Goal: Task Accomplishment & Management: Manage account settings

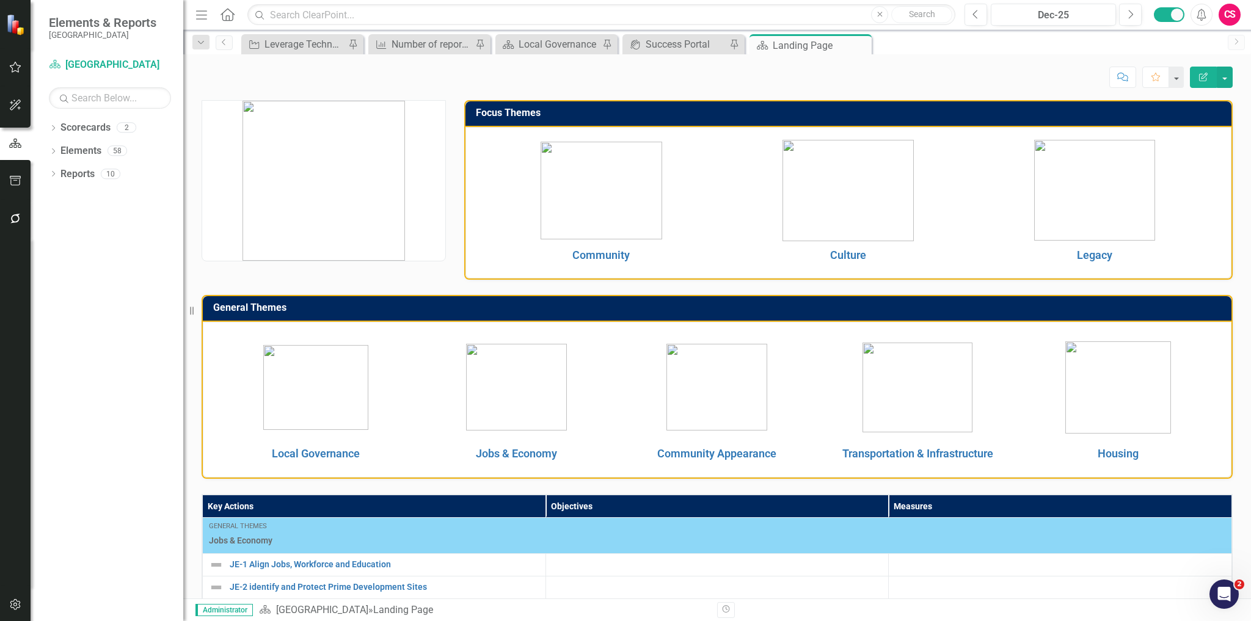
click at [20, 218] on icon "button" at bounding box center [15, 219] width 13 height 10
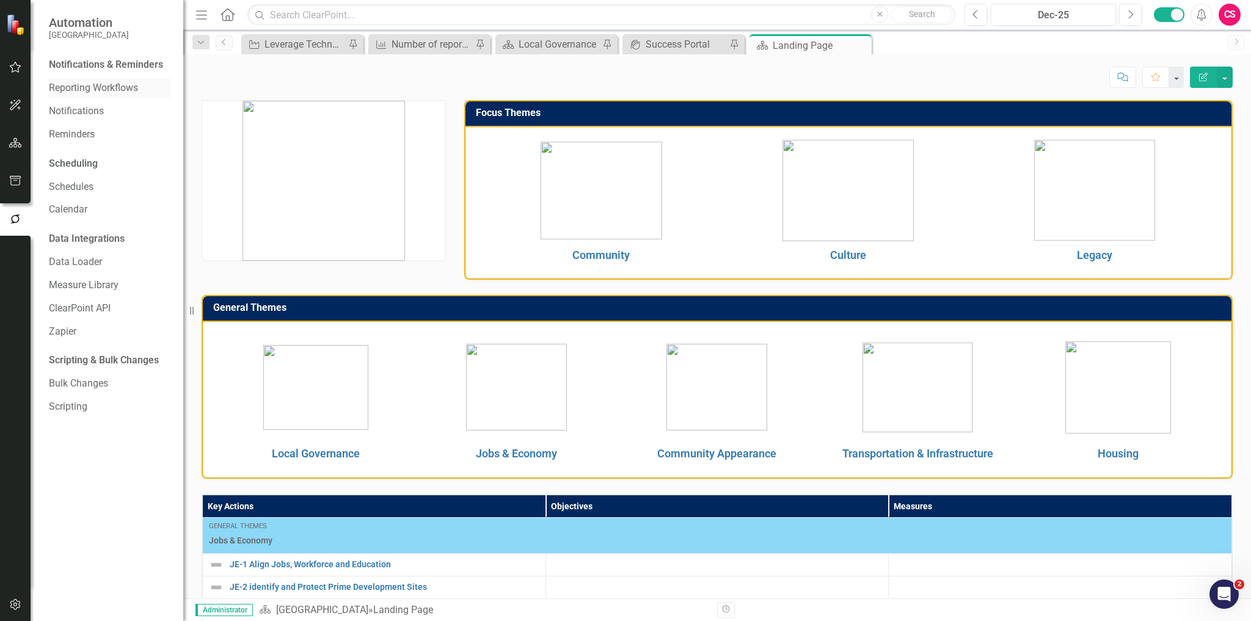
click at [70, 94] on link "Reporting Workflows" at bounding box center [110, 88] width 122 height 14
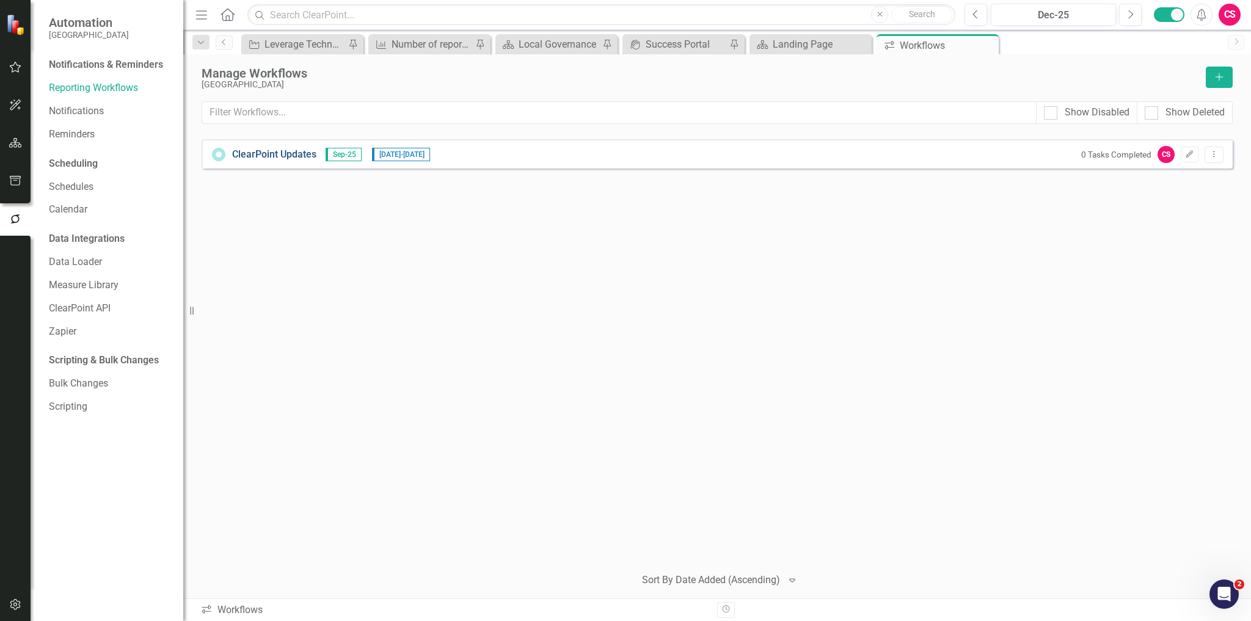
click at [297, 147] on div "ClearPoint Updates Sep-25 [DATE] - [DATE] 0 Tasks Completed CS Edit Dropdown Me…" at bounding box center [717, 153] width 1031 height 29
click at [302, 155] on link "ClearPoint Updates" at bounding box center [274, 155] width 84 height 14
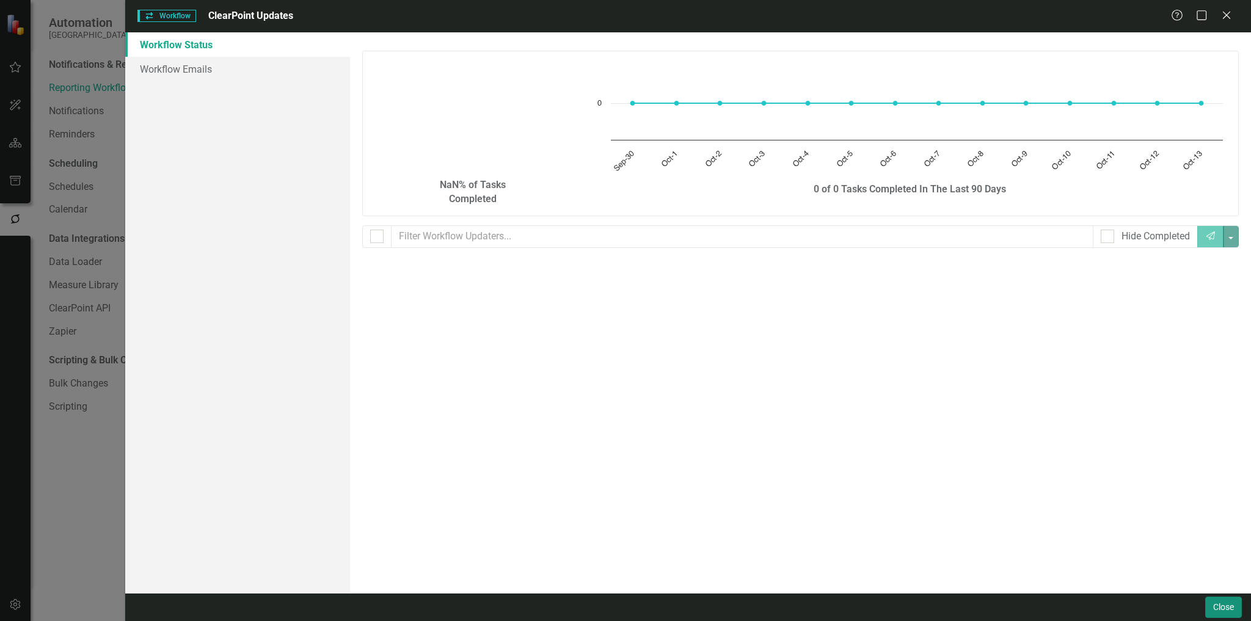
click at [1229, 608] on button "Close" at bounding box center [1224, 607] width 37 height 21
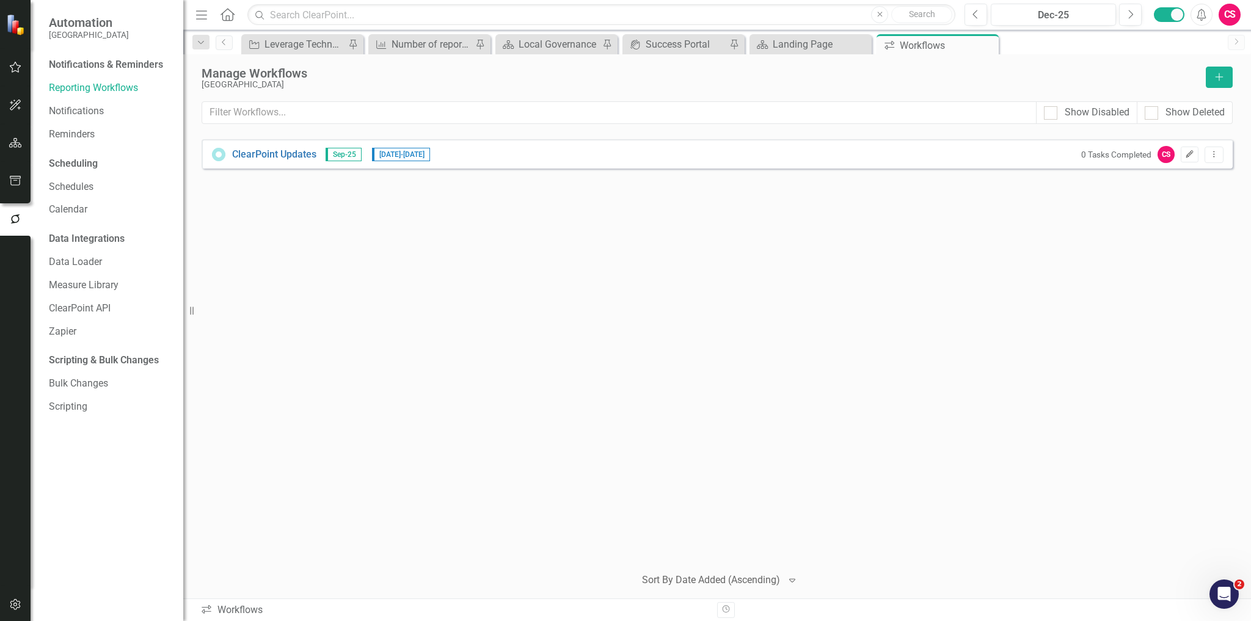
click at [1190, 156] on icon "Edit" at bounding box center [1189, 154] width 9 height 7
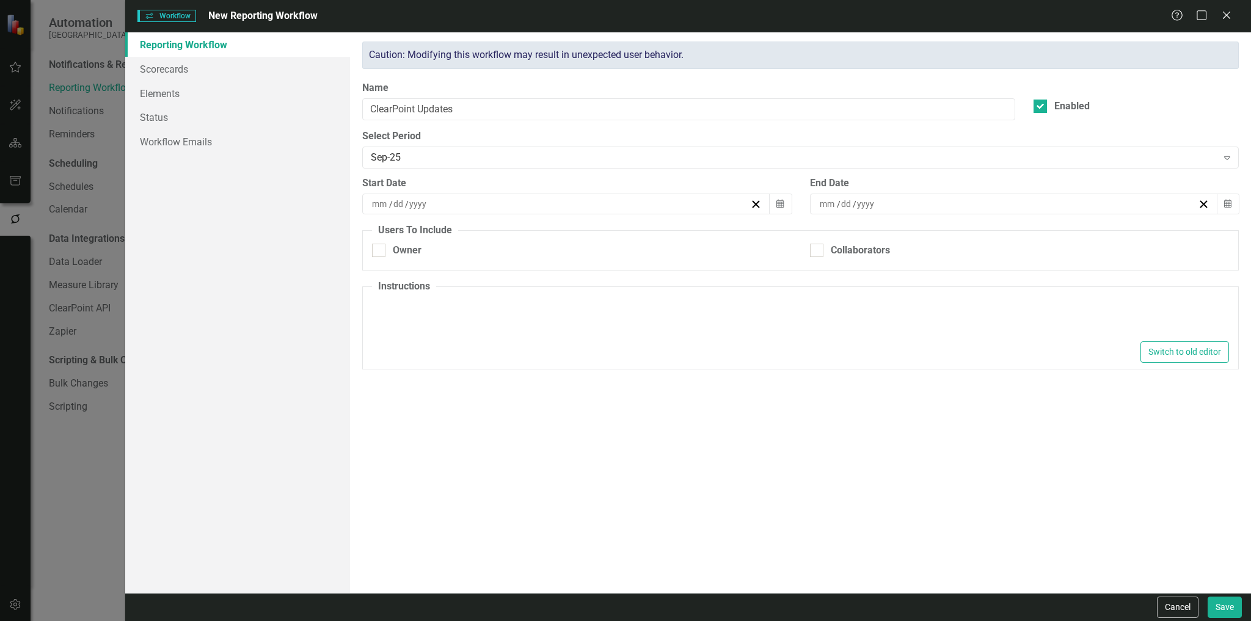
type textarea "<p>Please make updates to your assigned elements for this reporting period. Rev…"
type input "10"
type input "1"
type input "2025"
type input "10"
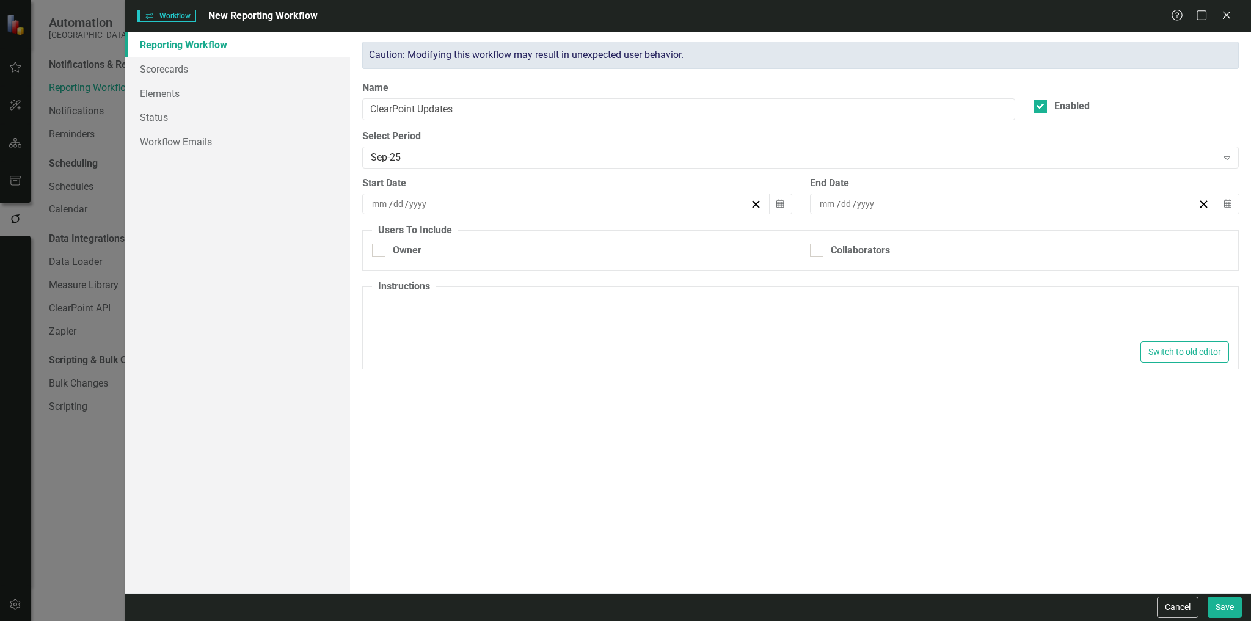
type input "14"
type input "2025"
checkbox input "true"
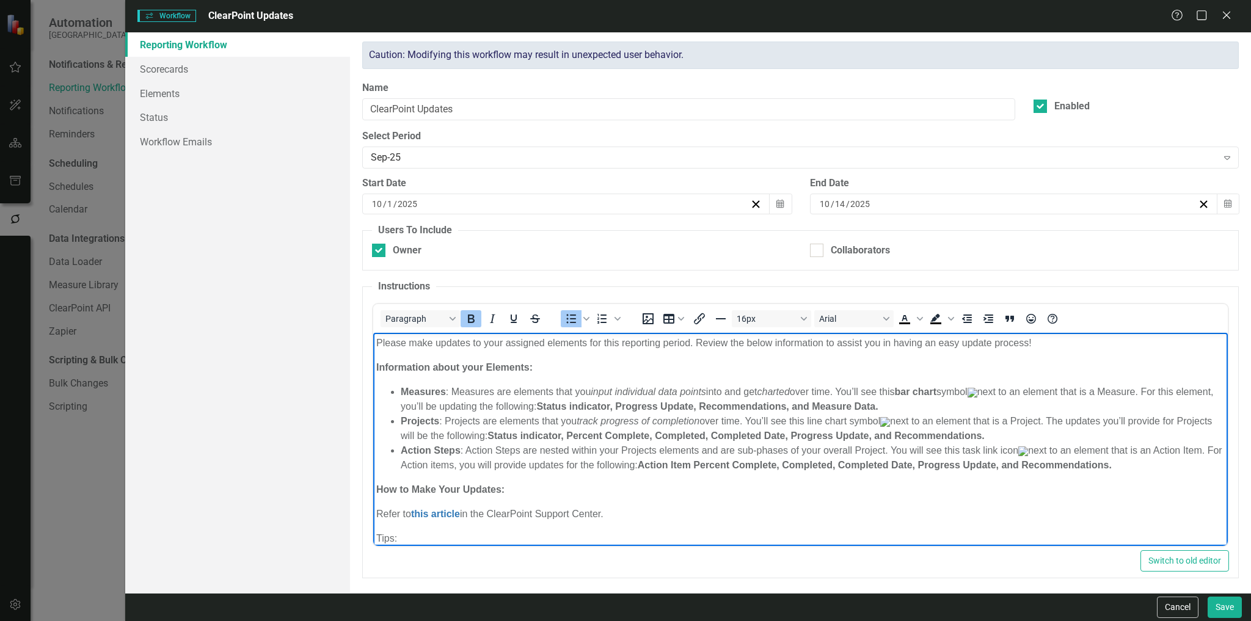
click at [427, 423] on strong "Projects" at bounding box center [420, 421] width 38 height 10
click at [456, 422] on li "Objectives : Projects are elements that you track progress of completion over t…" at bounding box center [813, 428] width 824 height 29
click at [920, 423] on li "Objectives : Objectives are elements that you track progress of completion over…" at bounding box center [813, 428] width 824 height 29
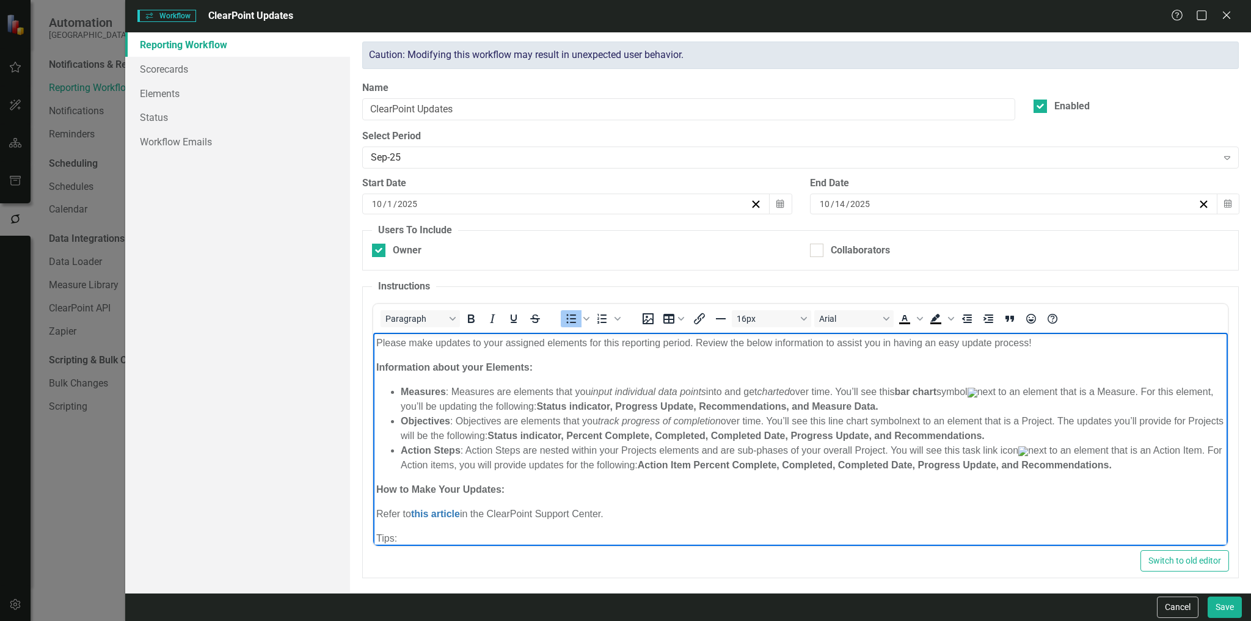
click at [997, 393] on li "Measures : Measures are elements that you input individual data points into and…" at bounding box center [813, 398] width 824 height 29
click at [1032, 448] on li "Action Steps : Action Steps are nested within your Projects elements and are su…" at bounding box center [813, 457] width 824 height 29
click at [985, 389] on li "Measures : Measures are elements that you input individual data points into and…" at bounding box center [813, 398] width 824 height 29
click at [912, 421] on li "Objectives : Objectives are elements that you track progress of completion over…" at bounding box center [813, 428] width 824 height 29
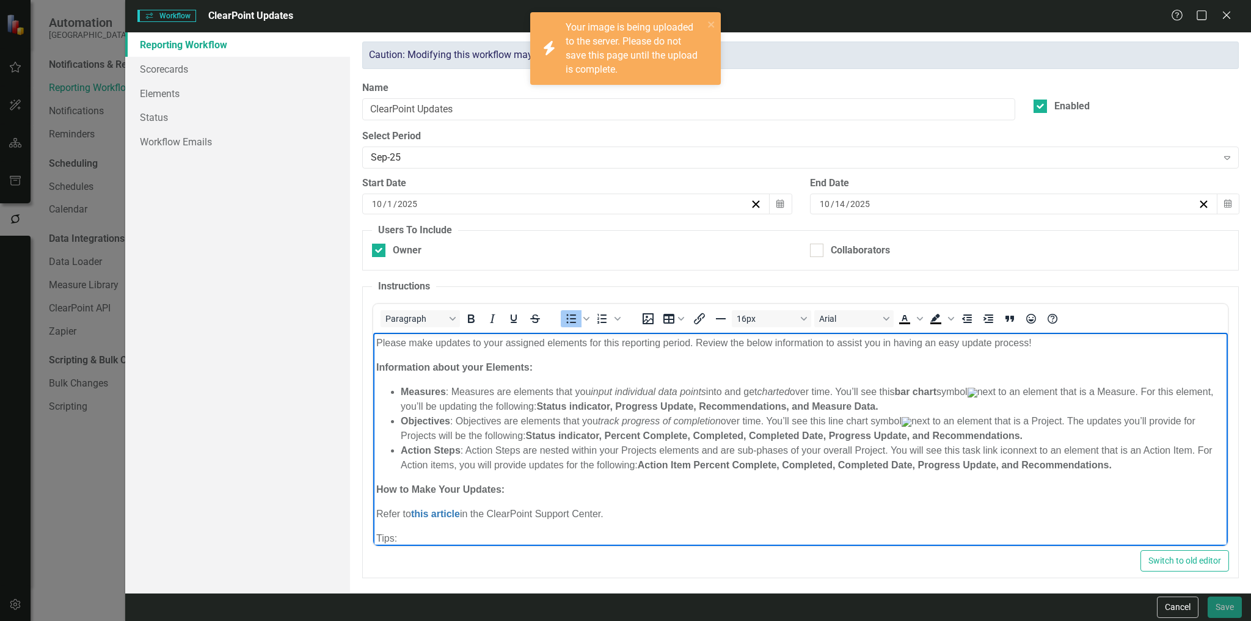
click at [1060, 426] on li "Objectives : Objectives are elements that you track progress of completion over…" at bounding box center [813, 428] width 824 height 29
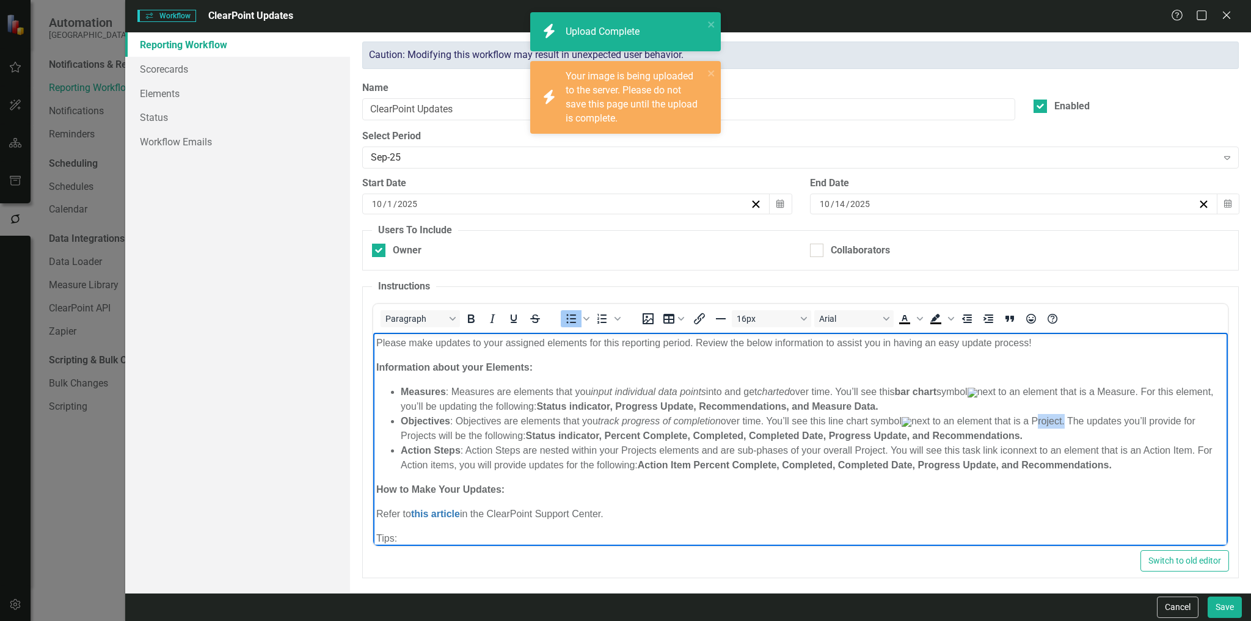
click at [1060, 426] on li "Objectives : Objectives are elements that you track progress of completion over…" at bounding box center [813, 428] width 824 height 29
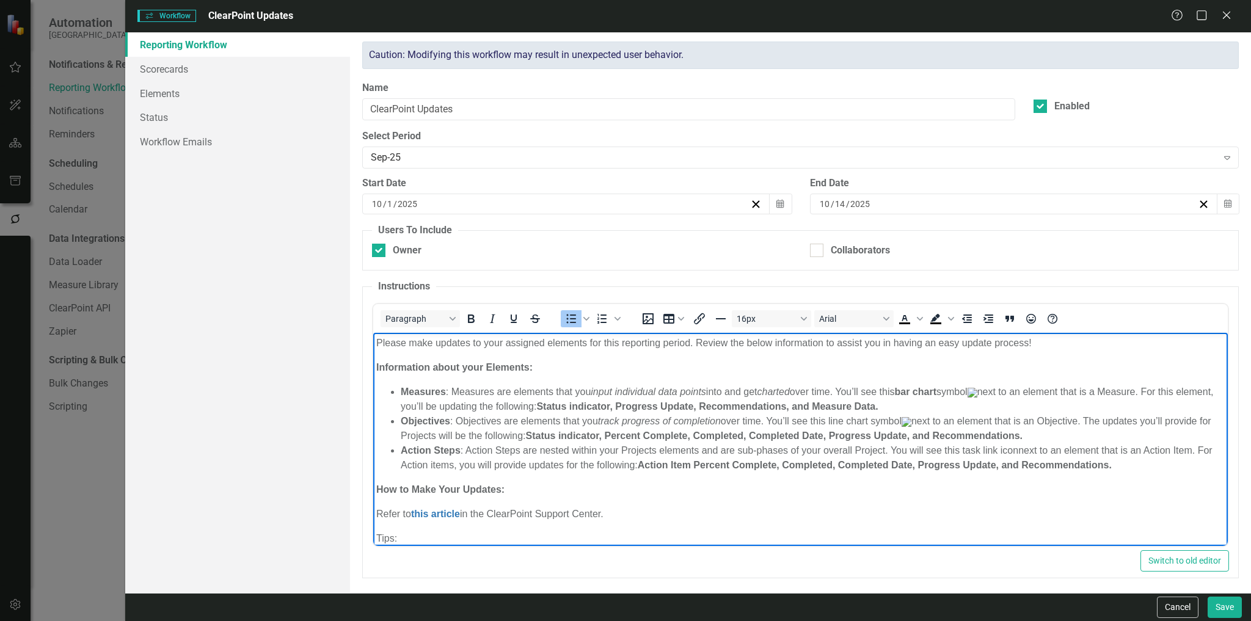
click at [462, 439] on li "Objectives : Objectives are elements that you track progress of completion over…" at bounding box center [813, 428] width 824 height 29
drag, startPoint x: 713, startPoint y: 467, endPoint x: 660, endPoint y: 471, distance: 53.3
click at [660, 470] on strong "Action Item Percent Complete, Completed, Completed Date, Progress Update, and R…" at bounding box center [875, 465] width 474 height 10
click at [1020, 454] on li "Action Steps : Action Steps are nested within your Projects elements and are su…" at bounding box center [813, 457] width 824 height 29
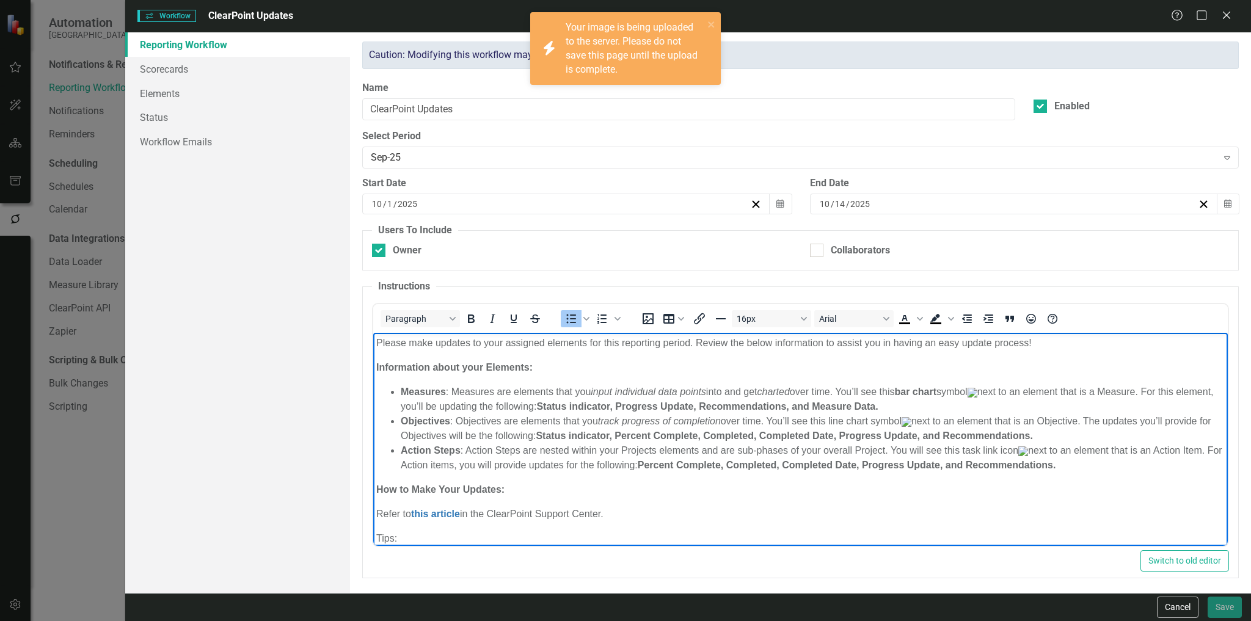
click at [966, 456] on li "Action Steps : Action Steps are nested within your Projects elements and are su…" at bounding box center [813, 457] width 824 height 29
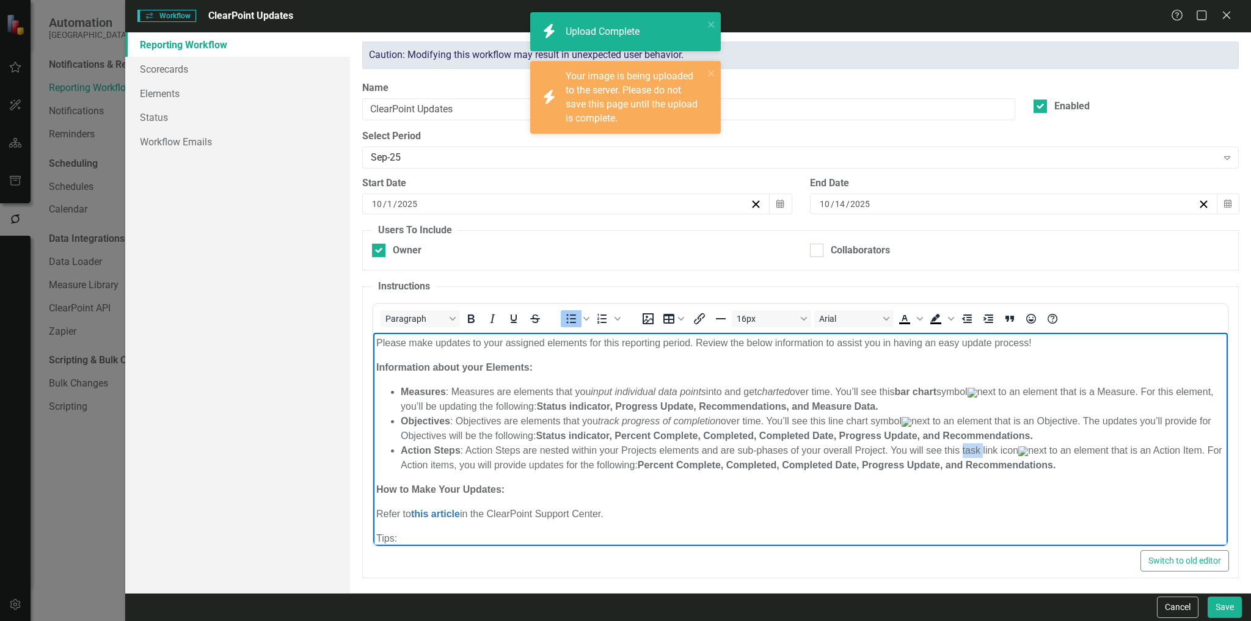
click at [966, 456] on li "Action Steps : Action Steps are nested within your Projects elements and are su…" at bounding box center [813, 457] width 824 height 29
click at [959, 470] on strong "Percent Complete, Completed, Completed Date, Progress Update, and Recommendatio…" at bounding box center [847, 465] width 419 height 10
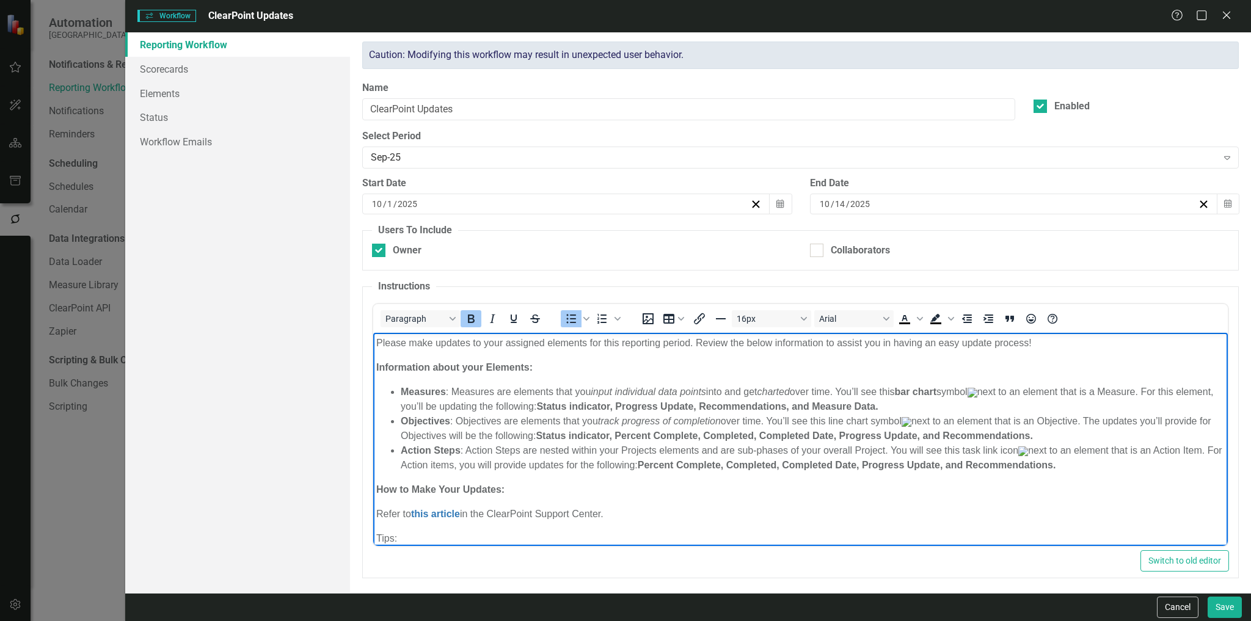
click at [1180, 455] on li "Action Steps : Action Steps are nested within your Projects elements and are su…" at bounding box center [813, 457] width 824 height 29
click at [409, 472] on li "Action Steps : Action Steps are nested within your Projects elements and are su…" at bounding box center [813, 457] width 824 height 29
click at [639, 458] on li "Action Steps : Action Steps are nested within your Projects elements and are su…" at bounding box center [813, 457] width 824 height 29
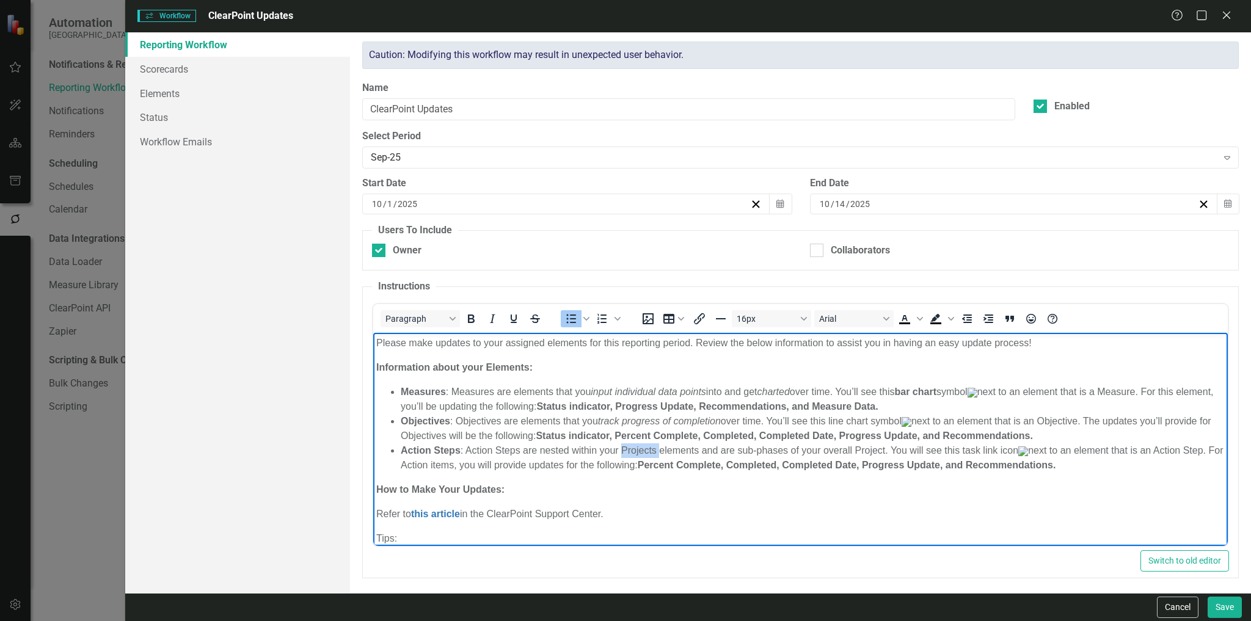
click at [639, 458] on li "Action Steps : Action Steps are nested within your Projects elements and are su…" at bounding box center [813, 457] width 824 height 29
click at [872, 450] on li "Action Steps : Action Steps are nested within your Objectives elements and are …" at bounding box center [813, 457] width 824 height 29
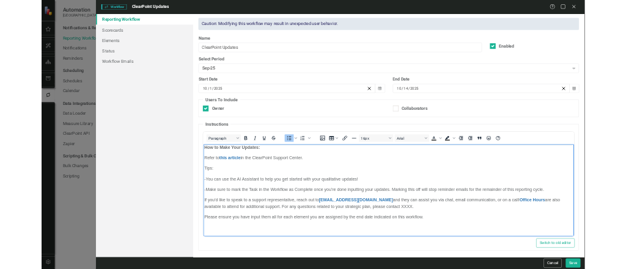
scroll to position [155, 0]
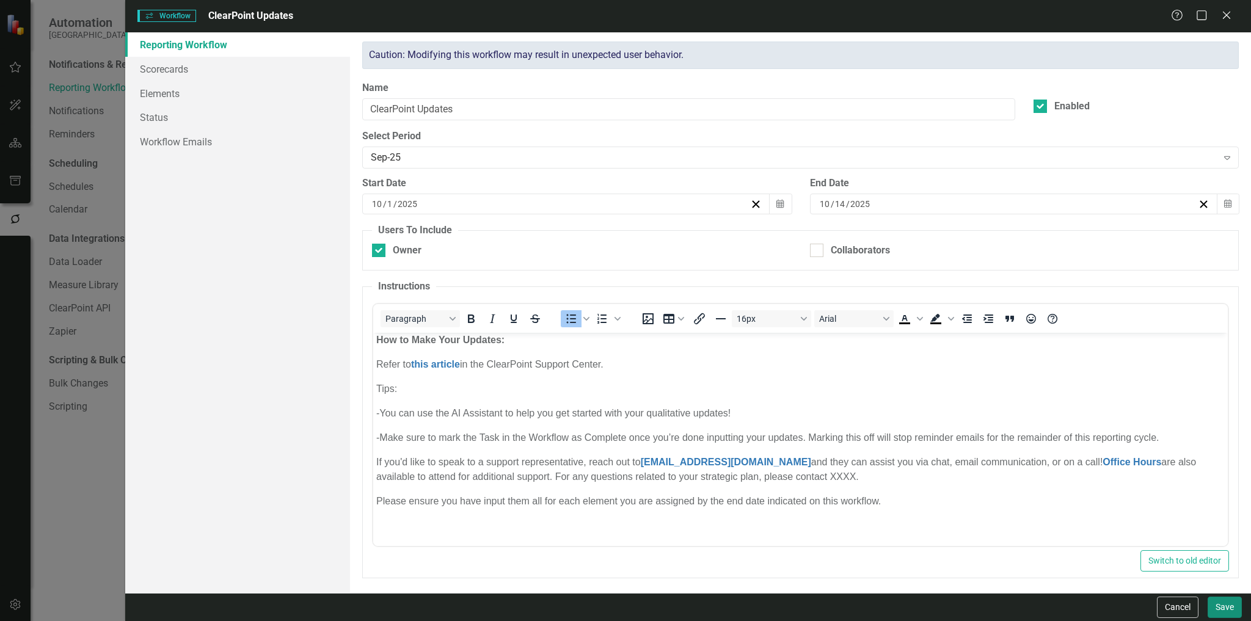
click at [1224, 609] on button "Save" at bounding box center [1225, 607] width 34 height 21
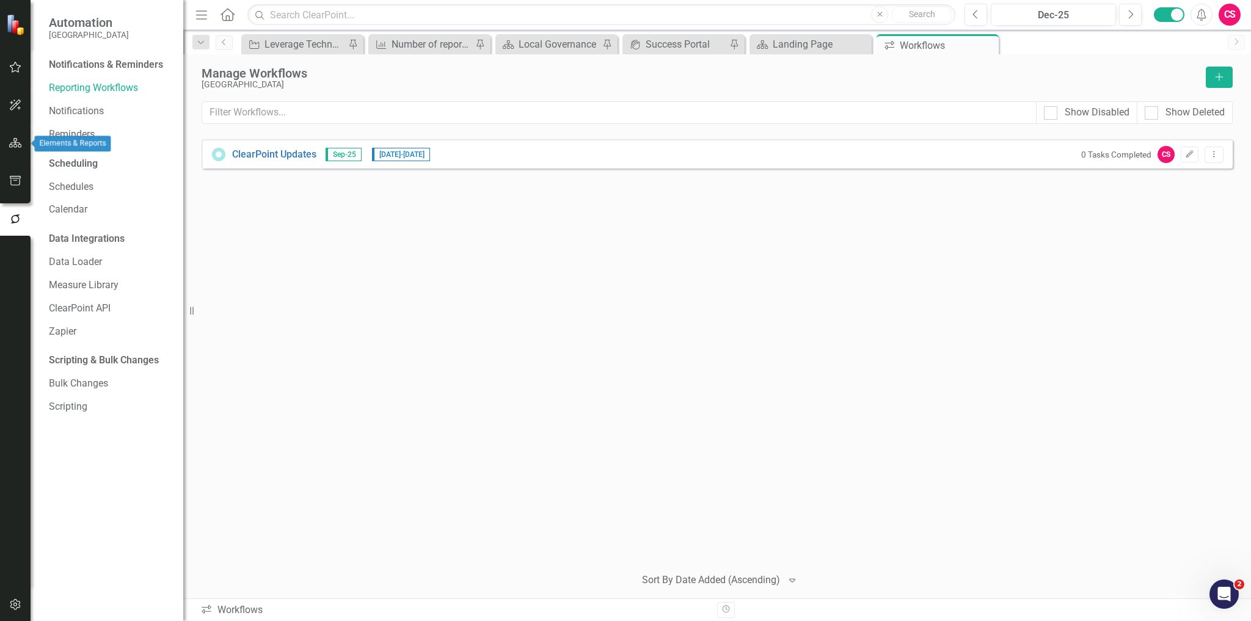
click at [12, 142] on icon "button" at bounding box center [15, 143] width 13 height 10
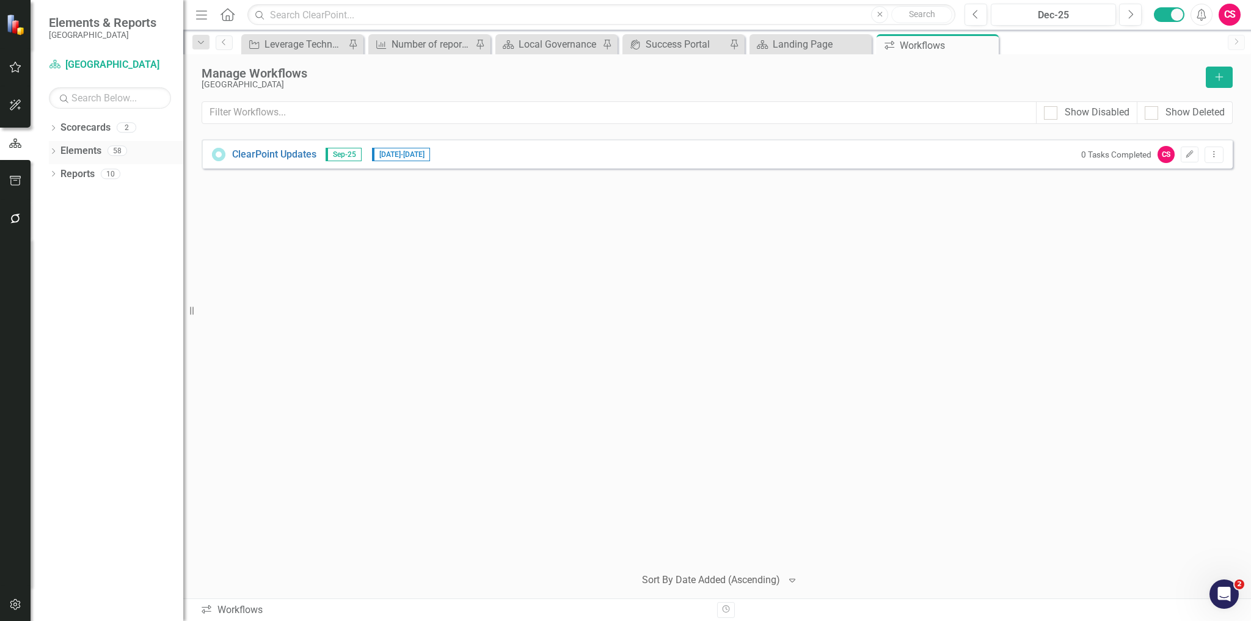
click at [55, 147] on div "Dropdown" at bounding box center [53, 152] width 9 height 10
click at [61, 200] on icon "Dropdown" at bounding box center [59, 198] width 9 height 7
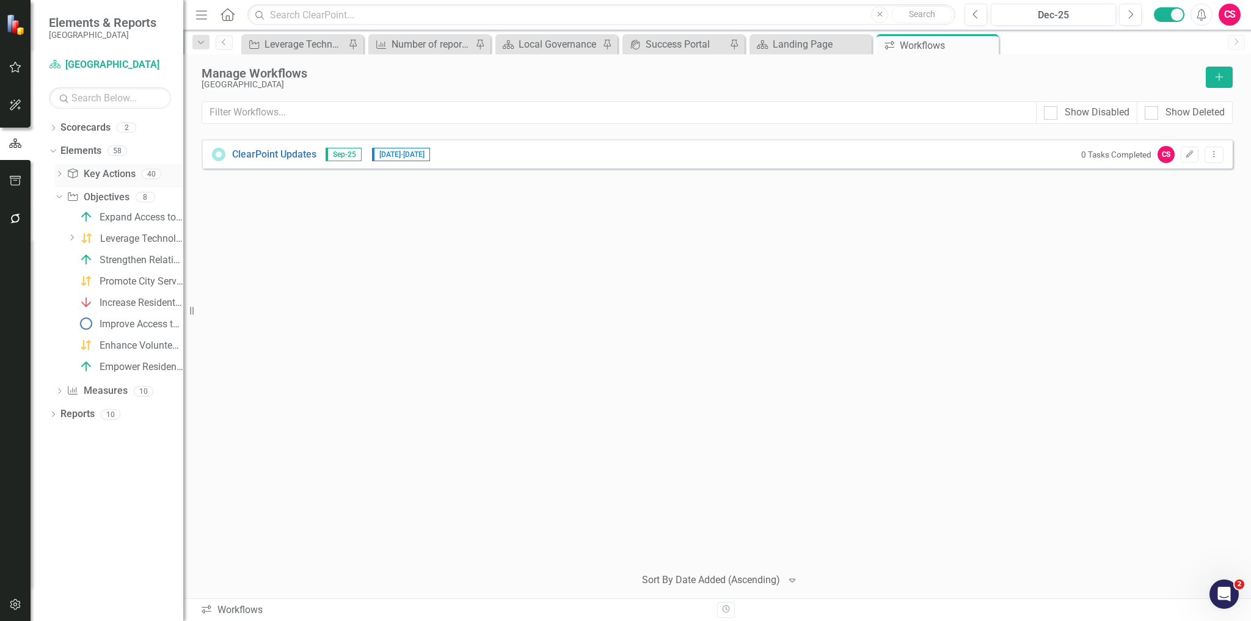
click at [64, 177] on div "Dropdown Key Action Key Actions 40" at bounding box center [119, 175] width 128 height 23
click at [57, 174] on icon "Dropdown" at bounding box center [59, 175] width 9 height 7
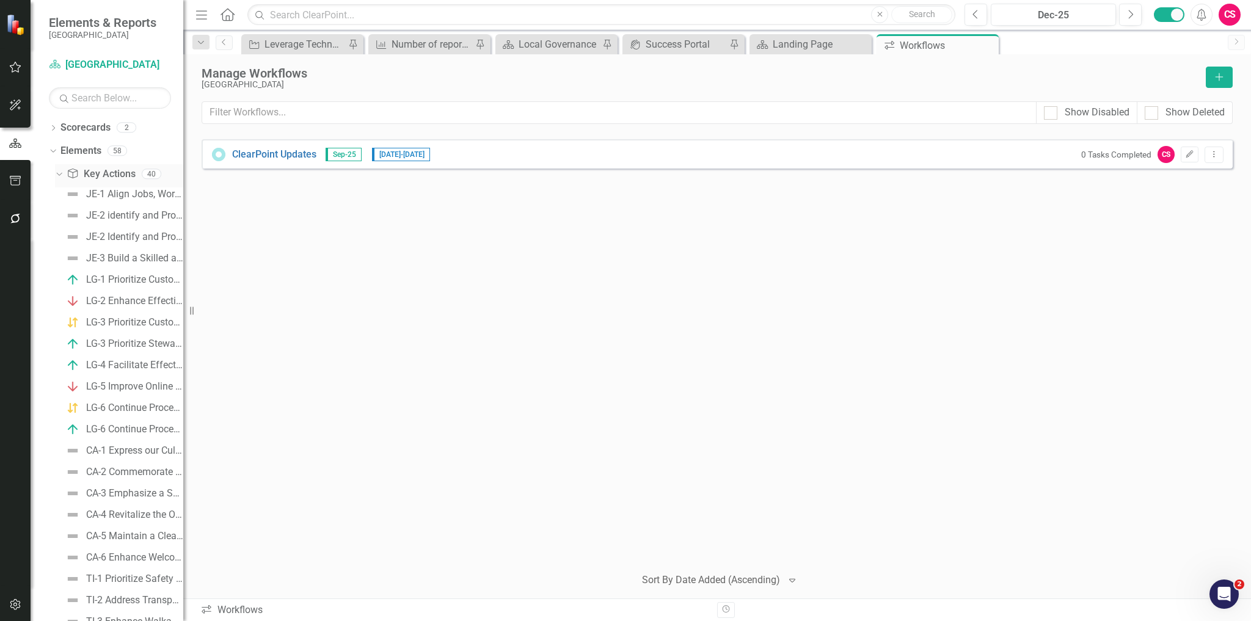
click at [58, 175] on icon "Dropdown" at bounding box center [57, 173] width 7 height 9
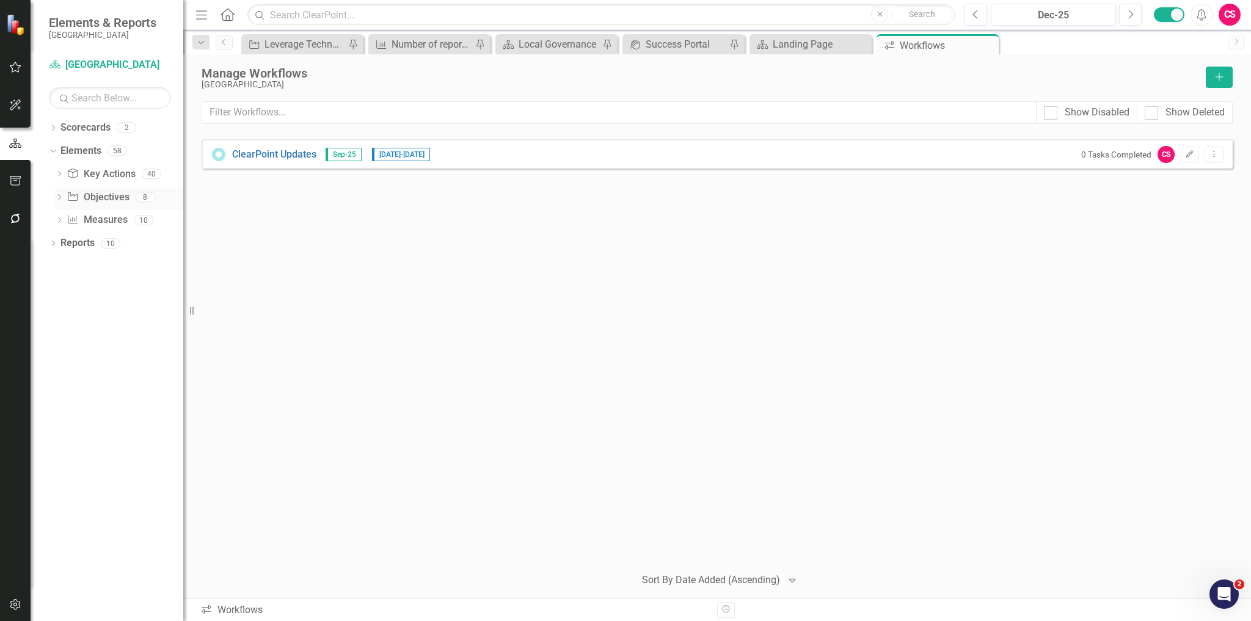
click at [95, 195] on link "Objective Objectives" at bounding box center [98, 198] width 62 height 14
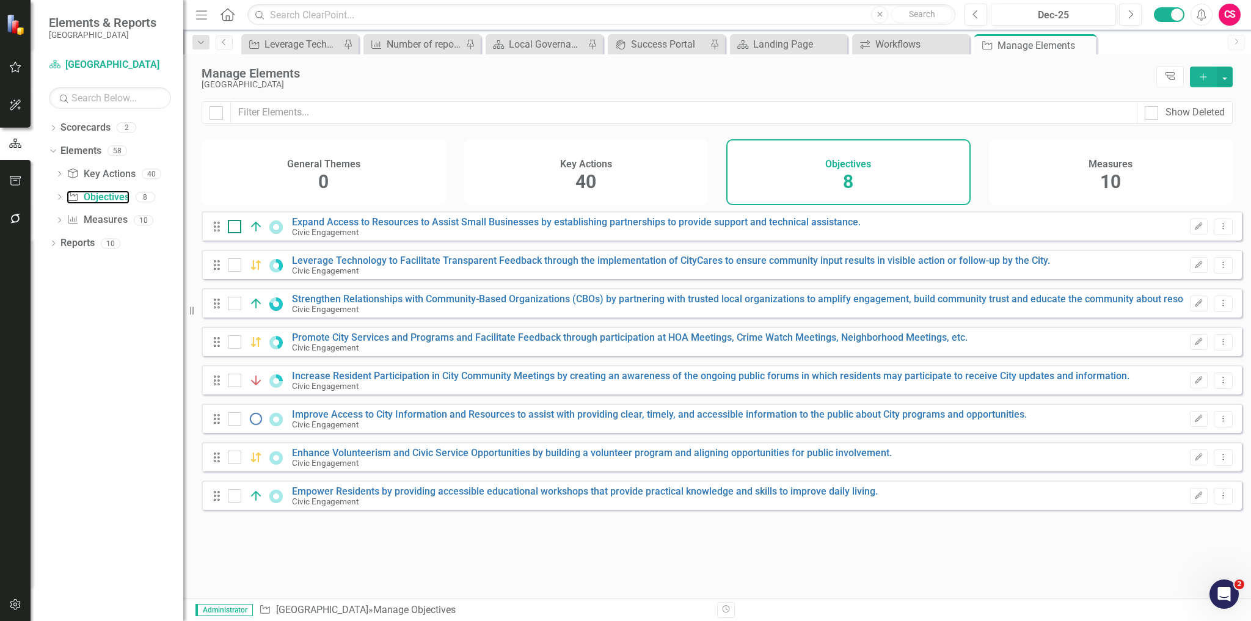
checkbox input "false"
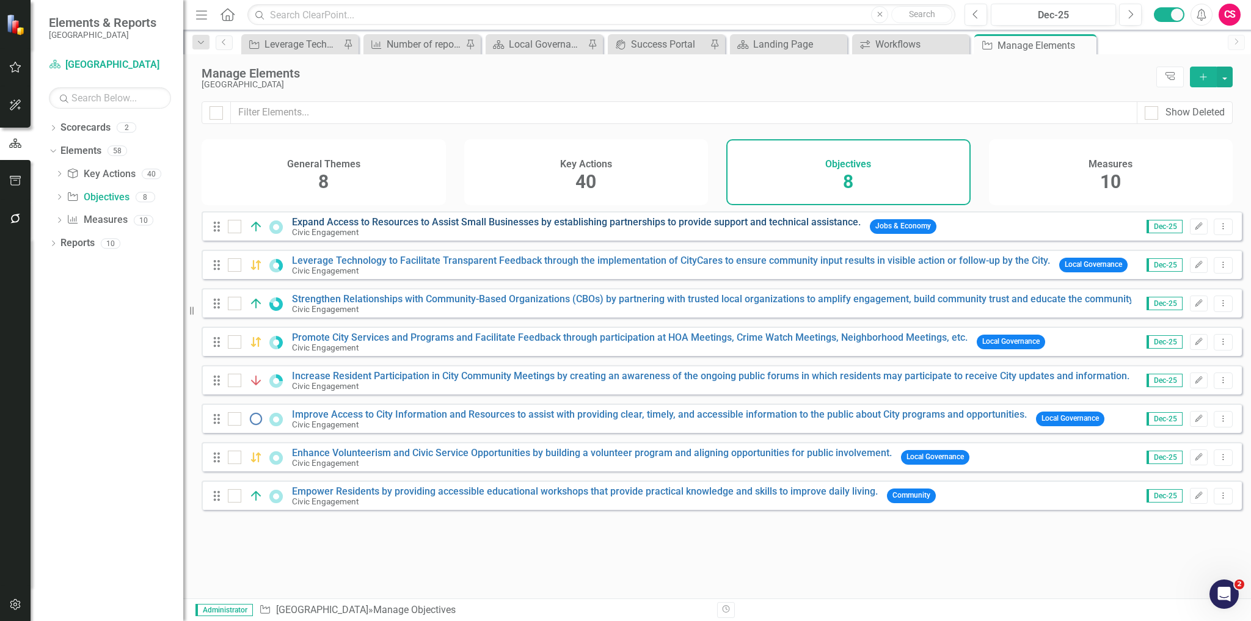
click at [369, 228] on link "Expand Access to Resources to Assist Small Businesses by establishing partnersh…" at bounding box center [576, 222] width 569 height 12
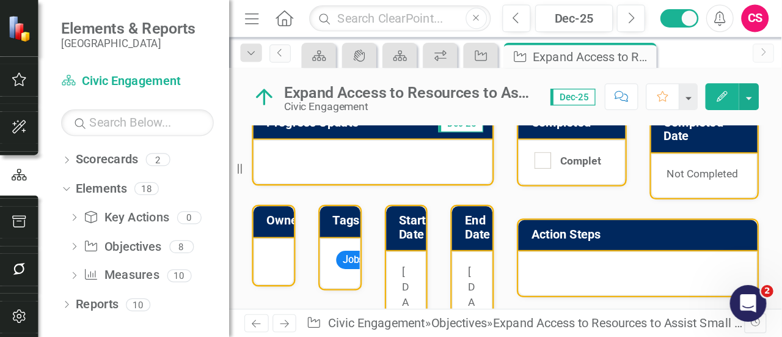
scroll to position [196, 0]
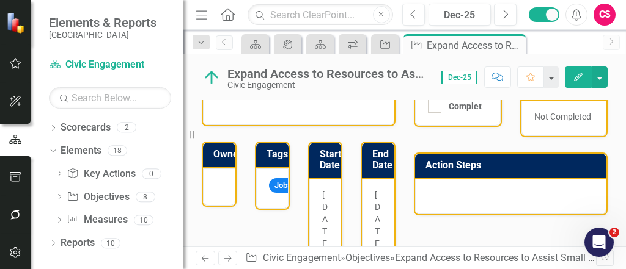
click at [384, 175] on div "End Date" at bounding box center [378, 161] width 32 height 36
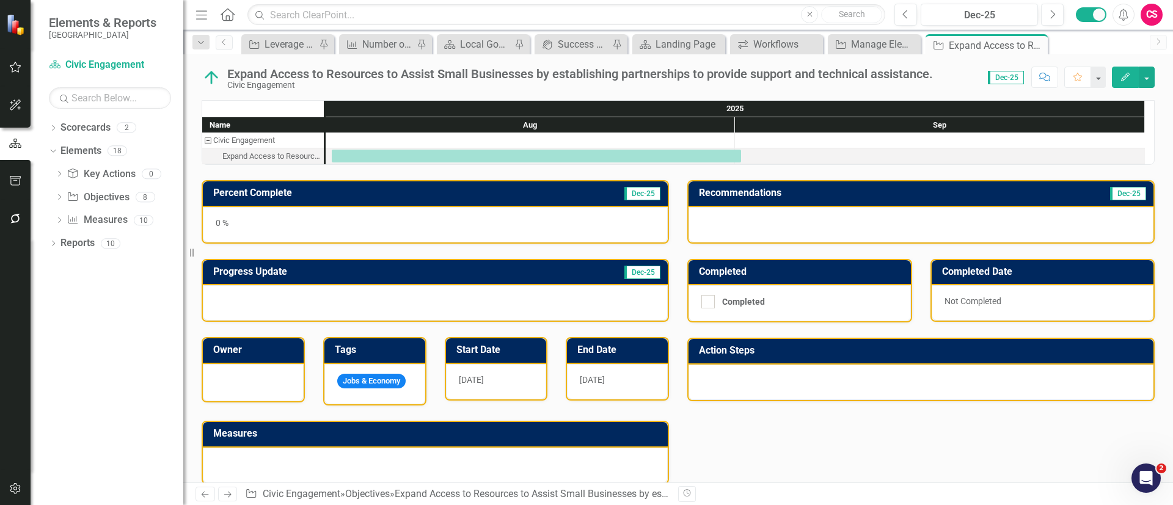
scroll to position [24, 0]
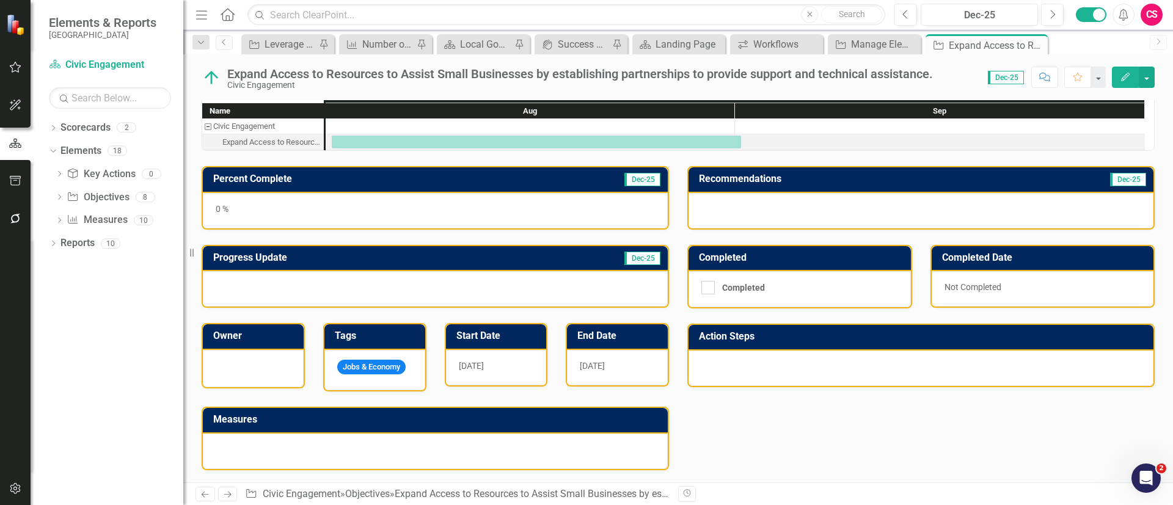
click at [230, 12] on icon "Home" at bounding box center [227, 14] width 16 height 13
